Goal: Task Accomplishment & Management: Use online tool/utility

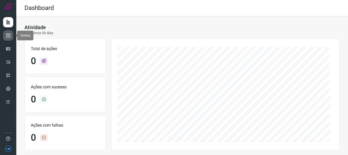
click at [11, 37] on link at bounding box center [8, 35] width 10 height 10
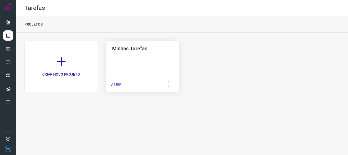
click at [117, 86] on p "ABRIR" at bounding box center [116, 84] width 10 height 5
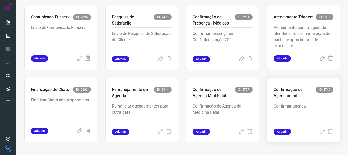
scroll to position [108, 0]
click at [81, 130] on icon at bounding box center [80, 130] width 6 height 6
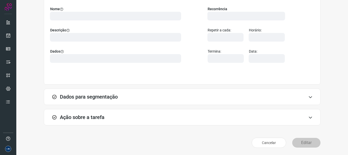
scroll to position [44, 0]
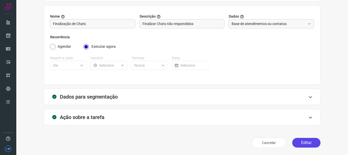
click at [300, 143] on button "Editar" at bounding box center [306, 143] width 28 height 10
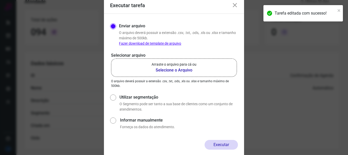
click at [121, 96] on label "Utilizar segmentação" at bounding box center [178, 97] width 118 height 6
click at [115, 96] on input "Utilizar segmentação" at bounding box center [112, 102] width 5 height 19
radio input "true"
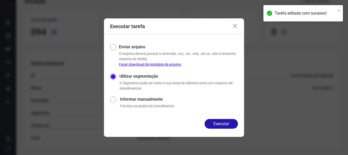
click at [227, 129] on div "Executar" at bounding box center [174, 128] width 140 height 18
click at [227, 125] on button "Executar" at bounding box center [221, 124] width 33 height 10
